Goal: Transaction & Acquisition: Subscribe to service/newsletter

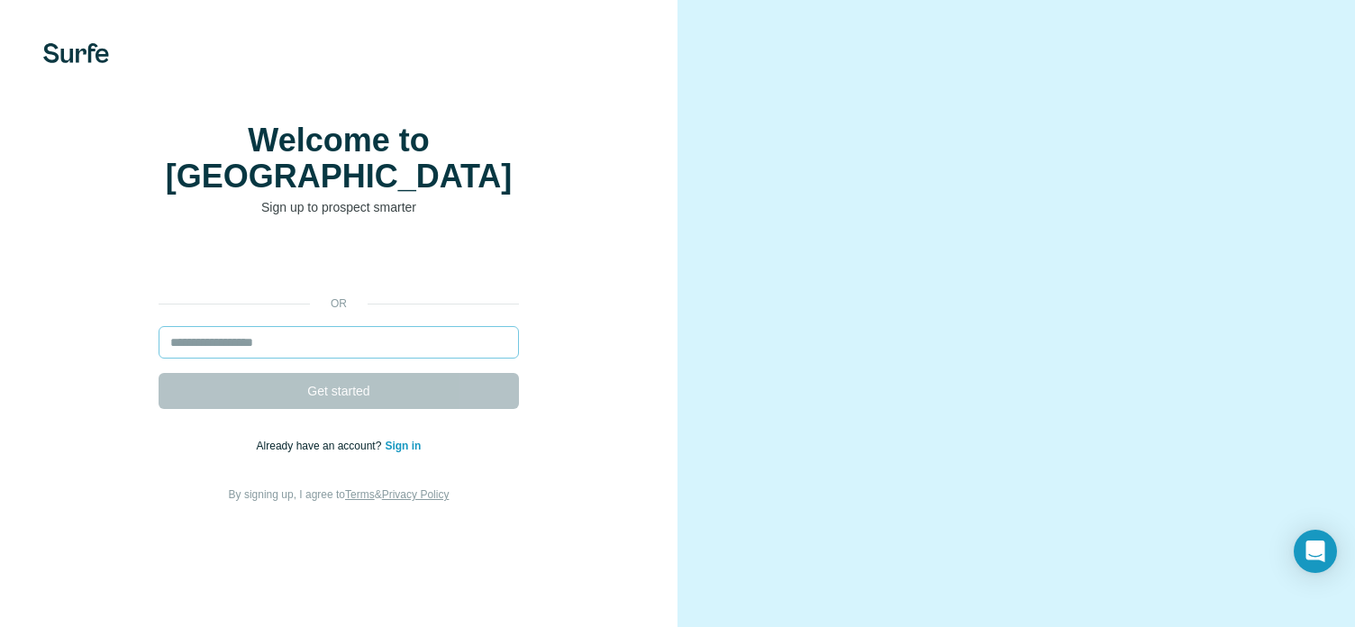
click at [308, 359] on input "email" at bounding box center [339, 342] width 360 height 32
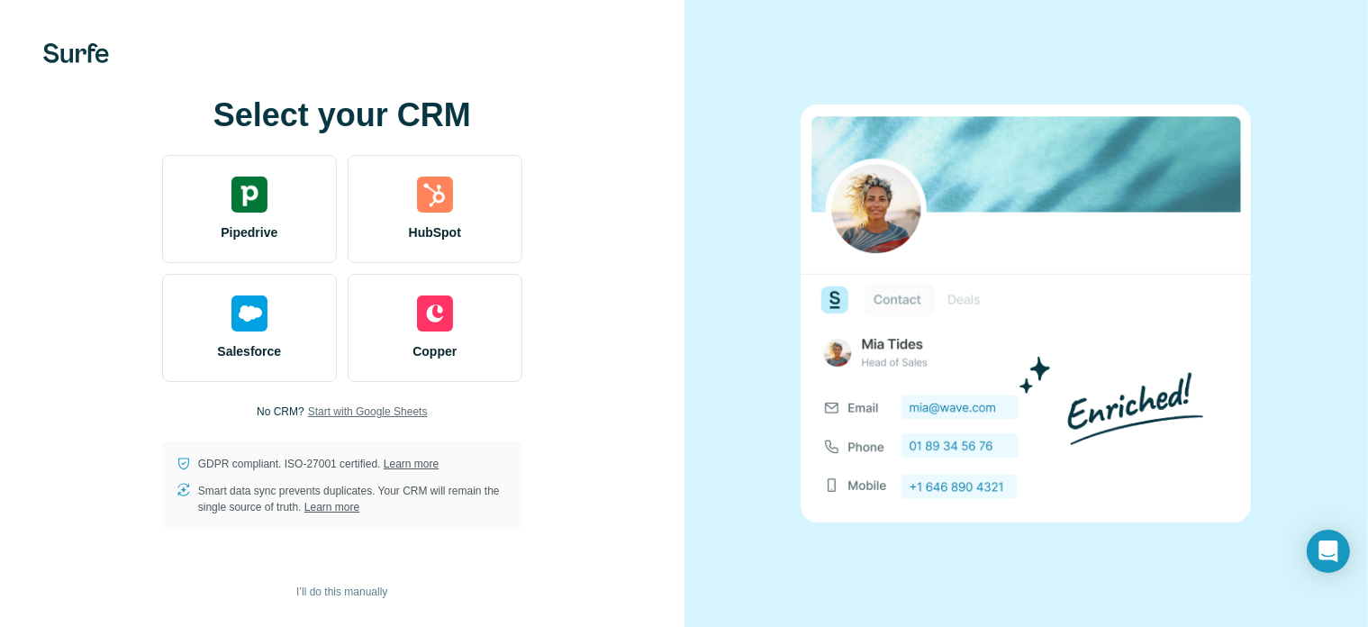
click at [328, 406] on span "Start with Google Sheets" at bounding box center [368, 412] width 120 height 16
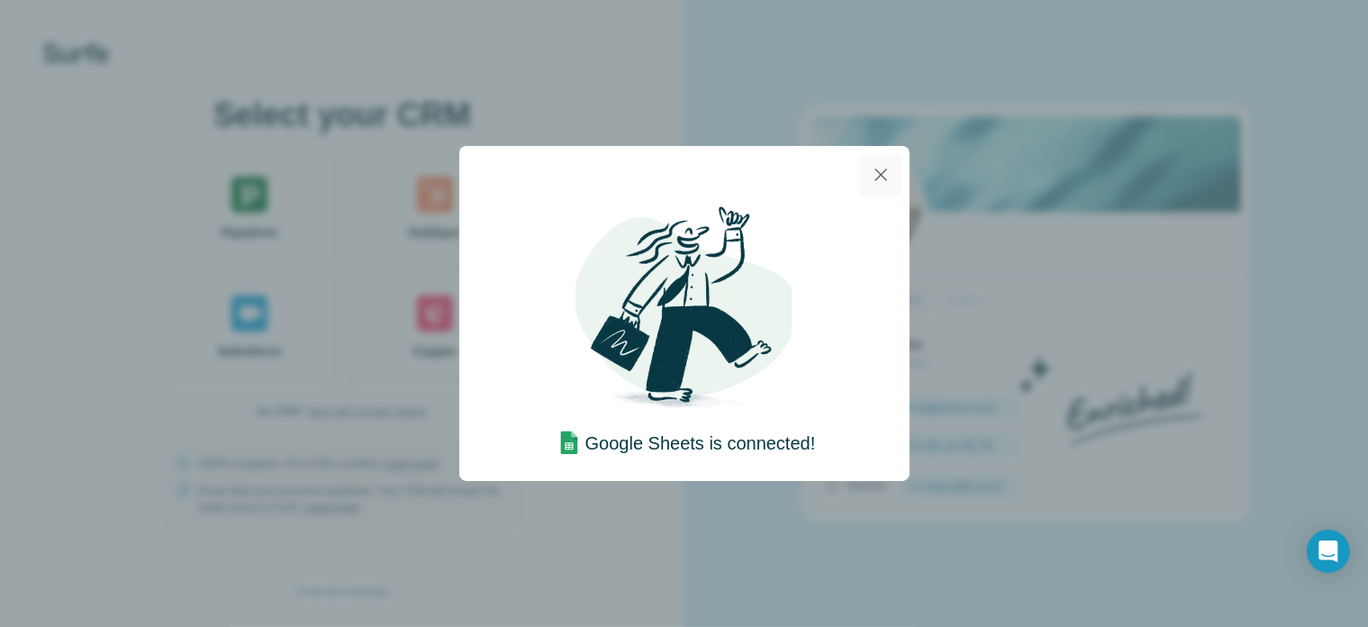
click at [879, 176] on icon "button" at bounding box center [881, 174] width 13 height 13
